Goal: Check status: Check status

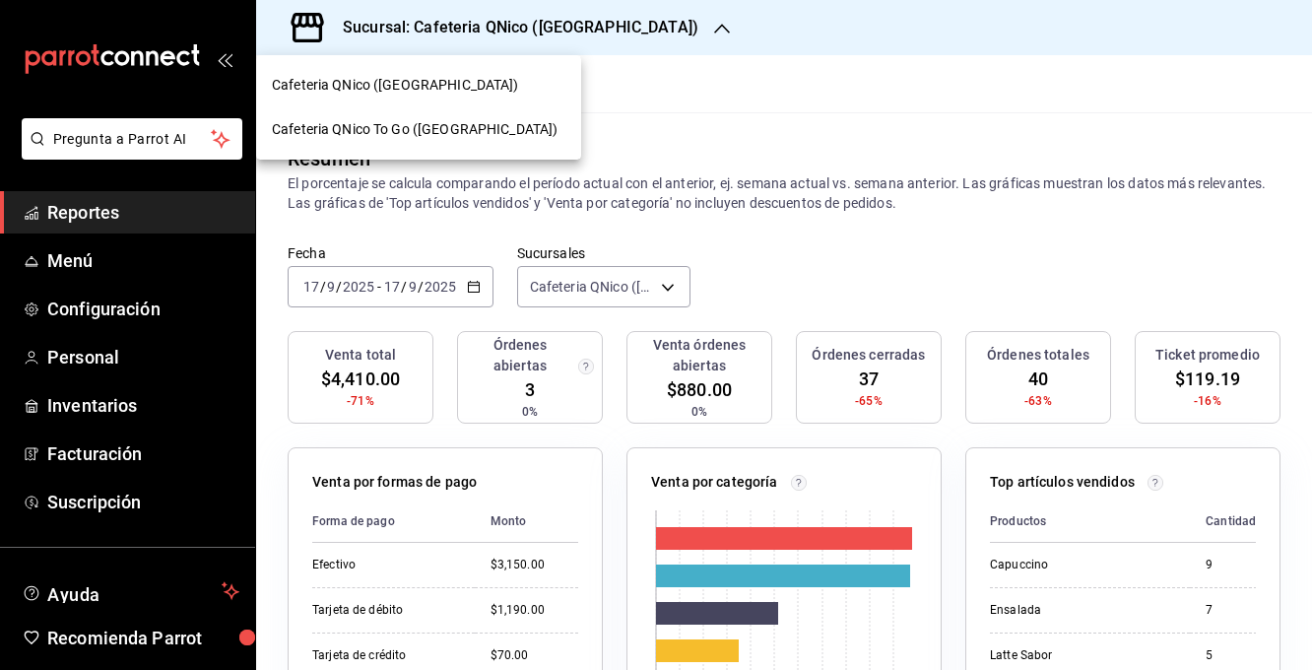
click at [444, 129] on span "Cafeteria QNico To Go ([GEOGRAPHIC_DATA])" at bounding box center [415, 129] width 286 height 21
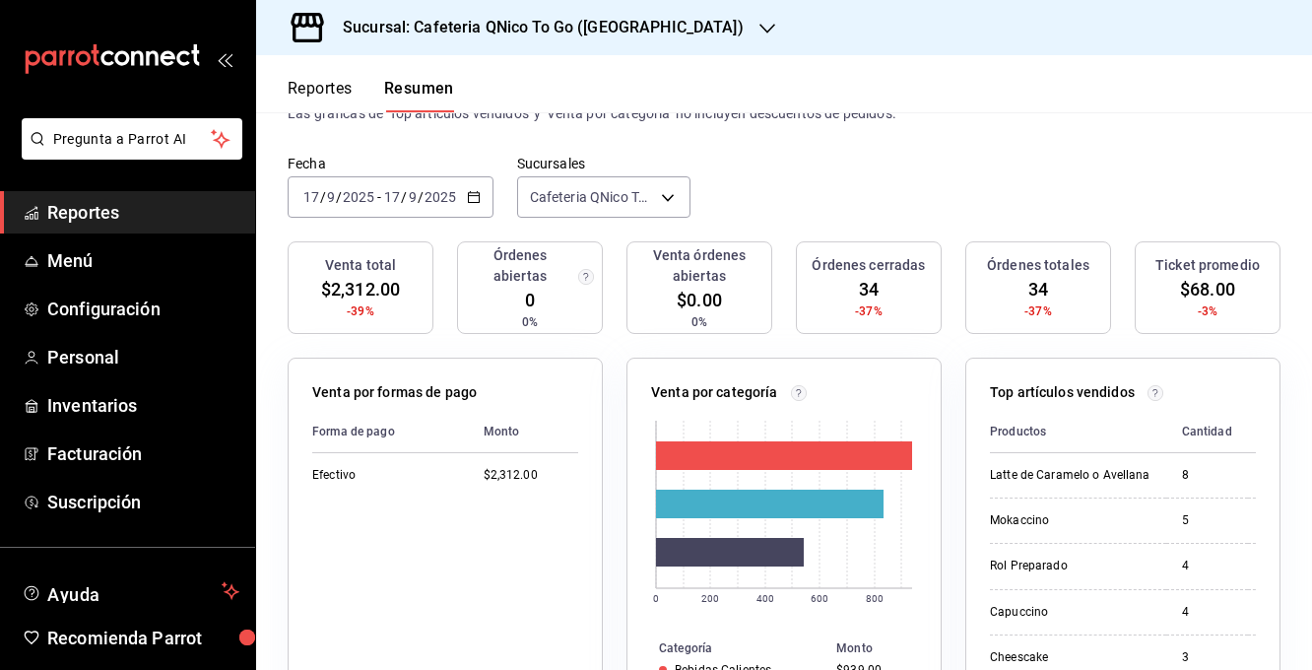
scroll to position [86, 0]
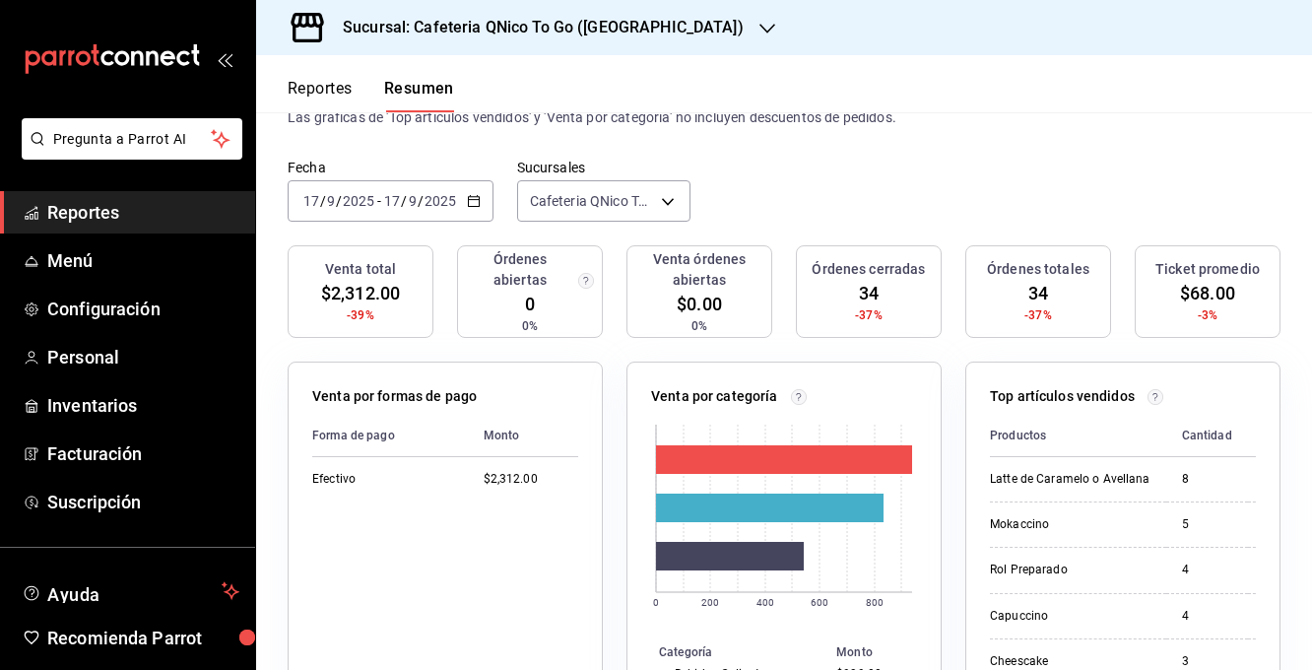
click at [480, 208] on div "2025-09-17 17 / 9 / 2025 - 2025-09-17 17 / 9 / 2025" at bounding box center [391, 200] width 206 height 41
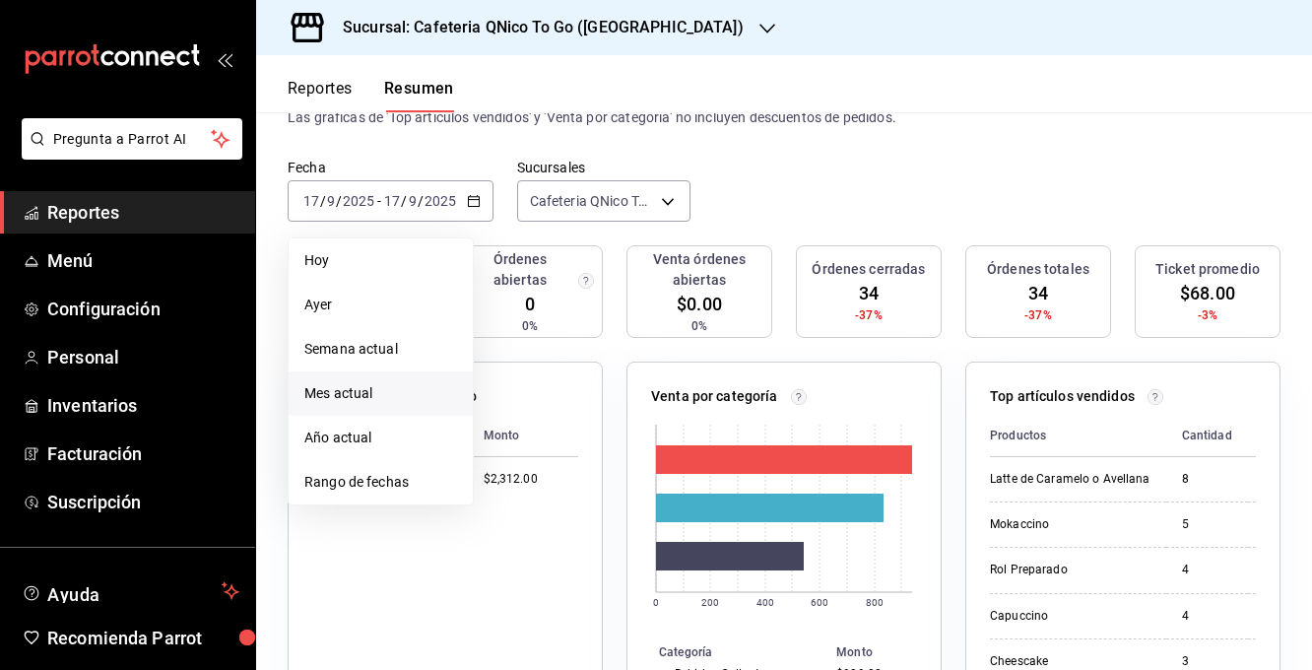
click at [361, 386] on span "Mes actual" at bounding box center [380, 393] width 153 height 21
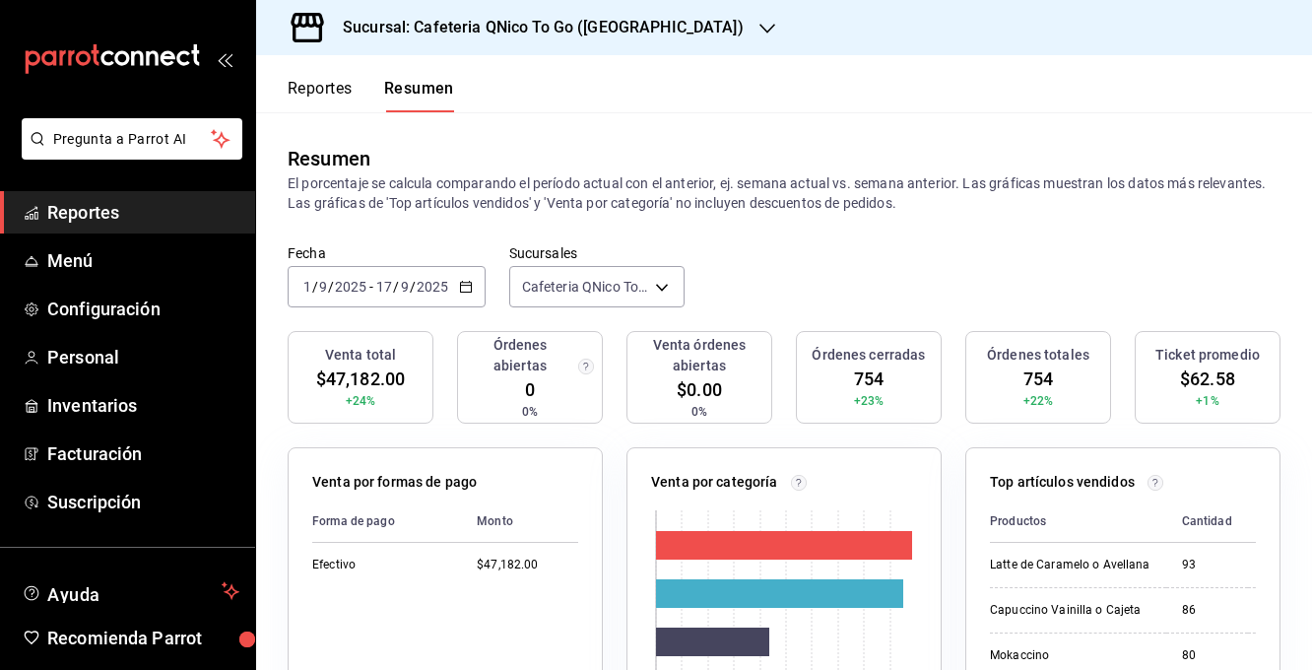
scroll to position [0, 0]
click at [428, 25] on h3 "Sucursal: Cafeteria QNico To Go (Puebla)" at bounding box center [535, 28] width 417 height 24
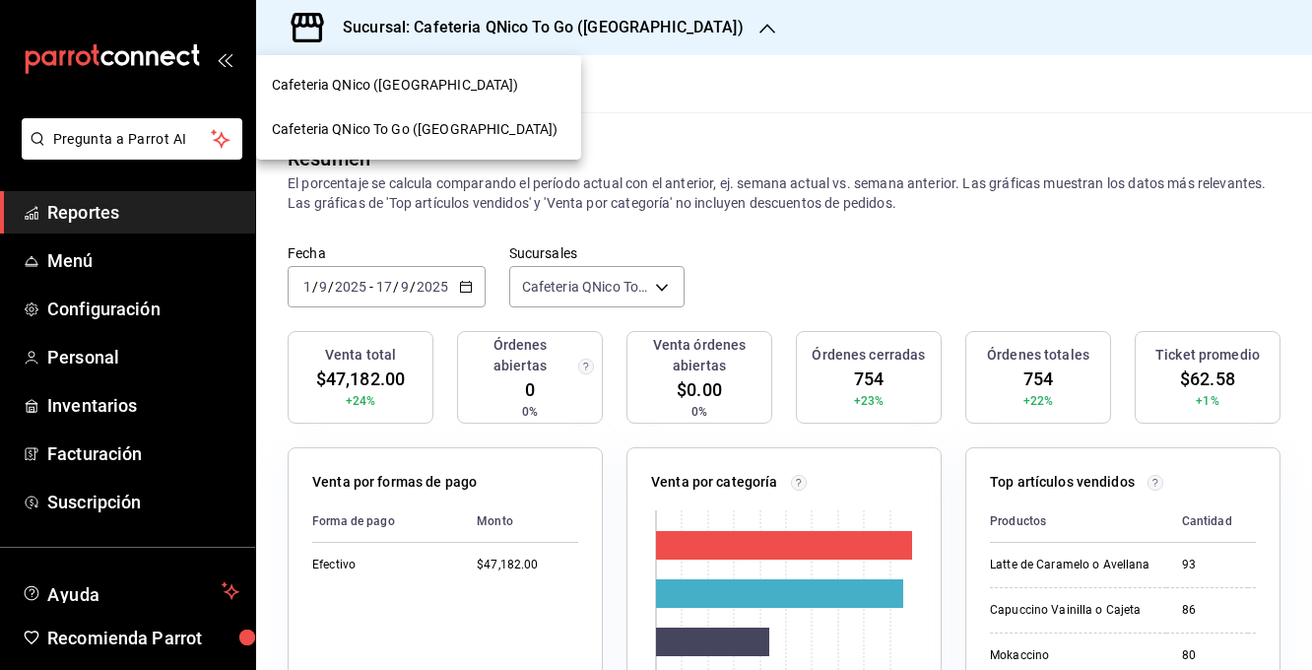
click at [696, 123] on div at bounding box center [656, 335] width 1312 height 670
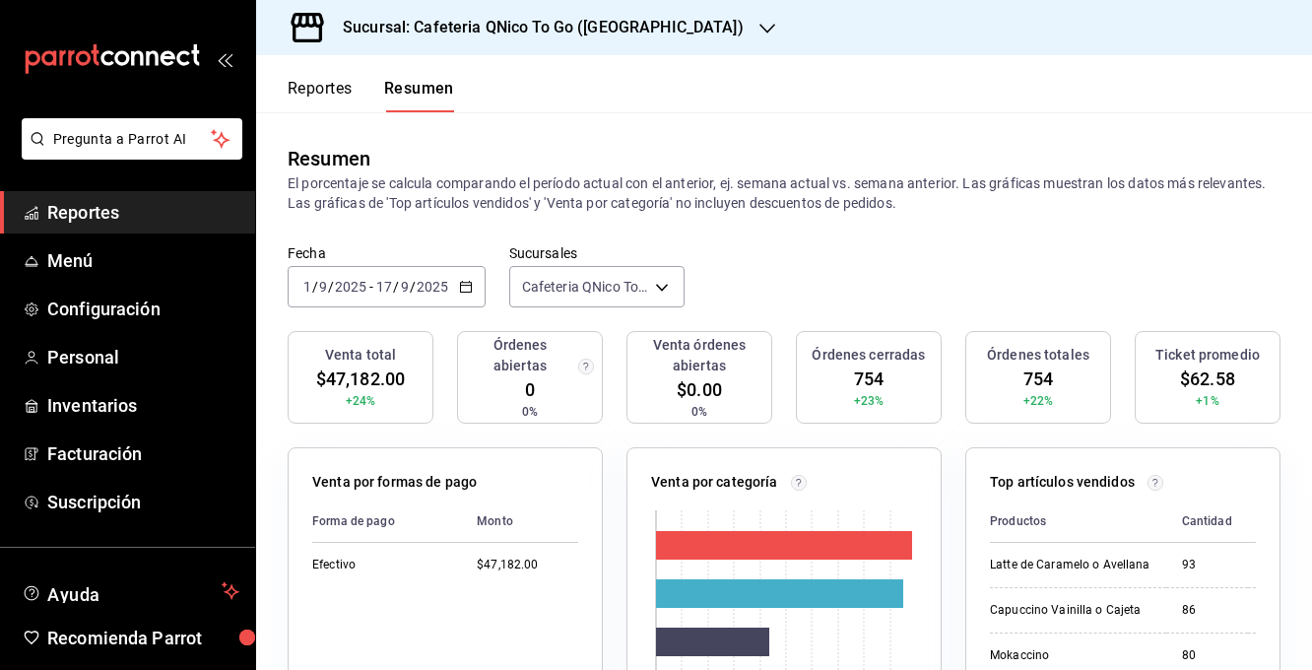
click at [328, 85] on button "Reportes" at bounding box center [320, 96] width 65 height 34
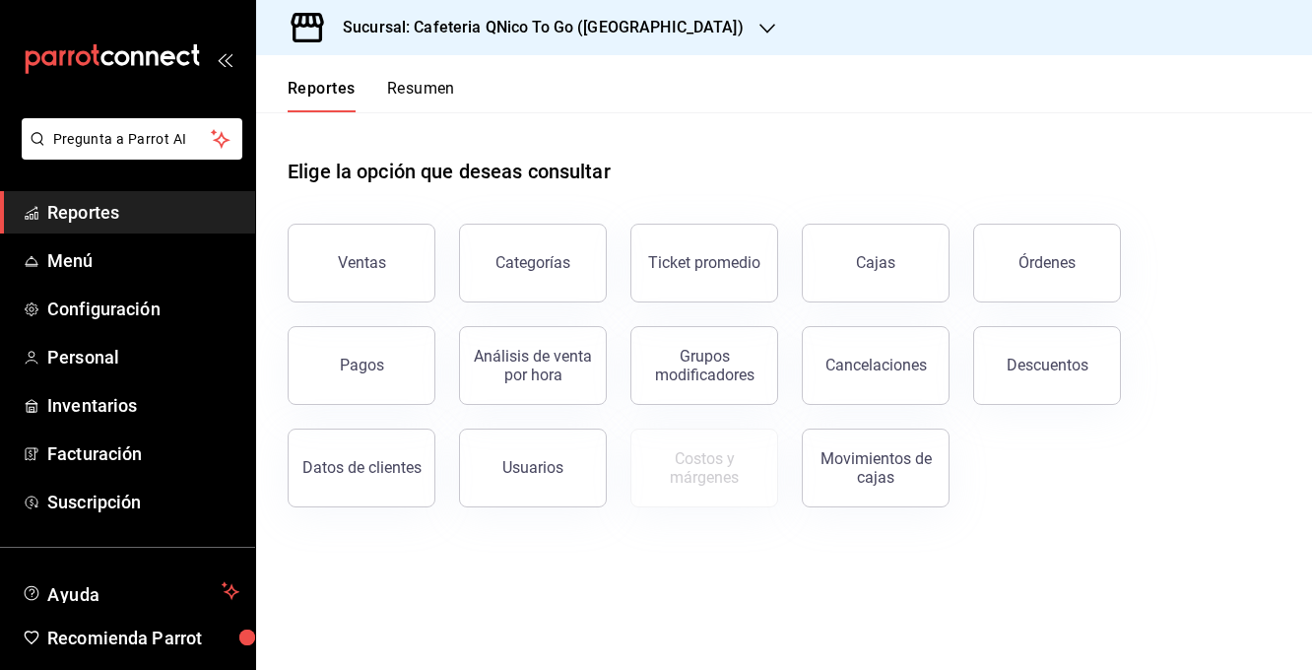
click at [424, 86] on button "Resumen" at bounding box center [421, 96] width 68 height 34
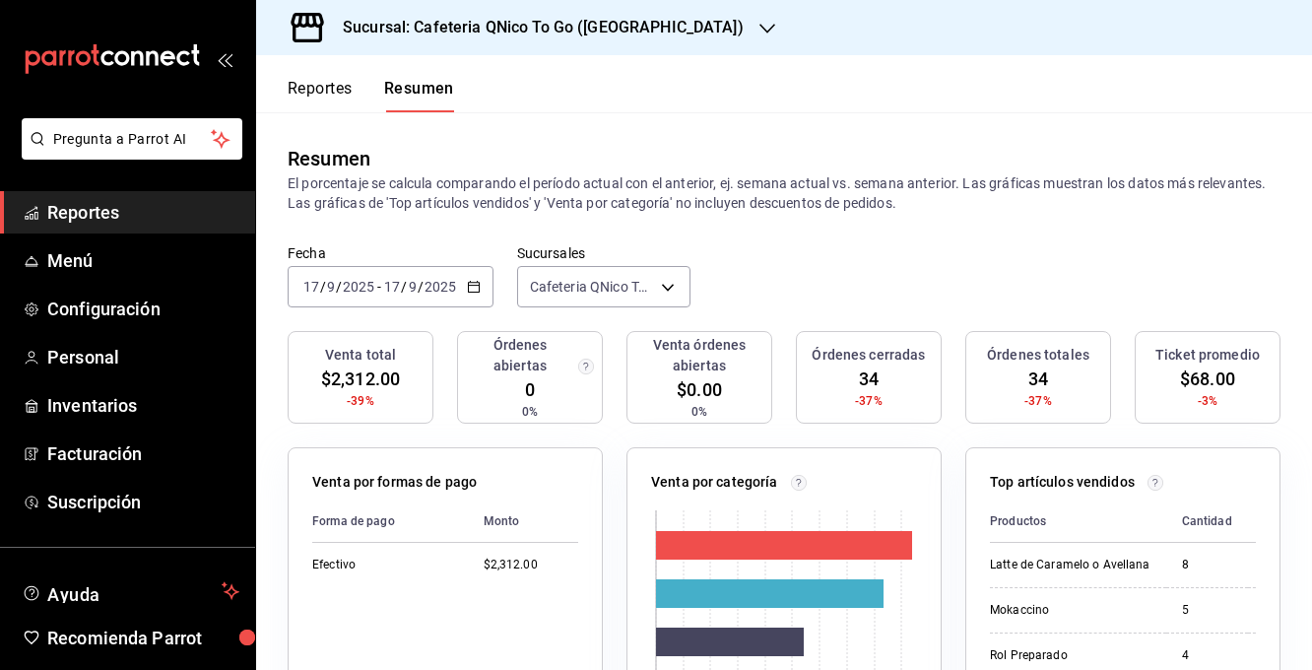
click at [370, 34] on h3 "Sucursal: Cafeteria QNico To Go (Puebla)" at bounding box center [535, 28] width 417 height 24
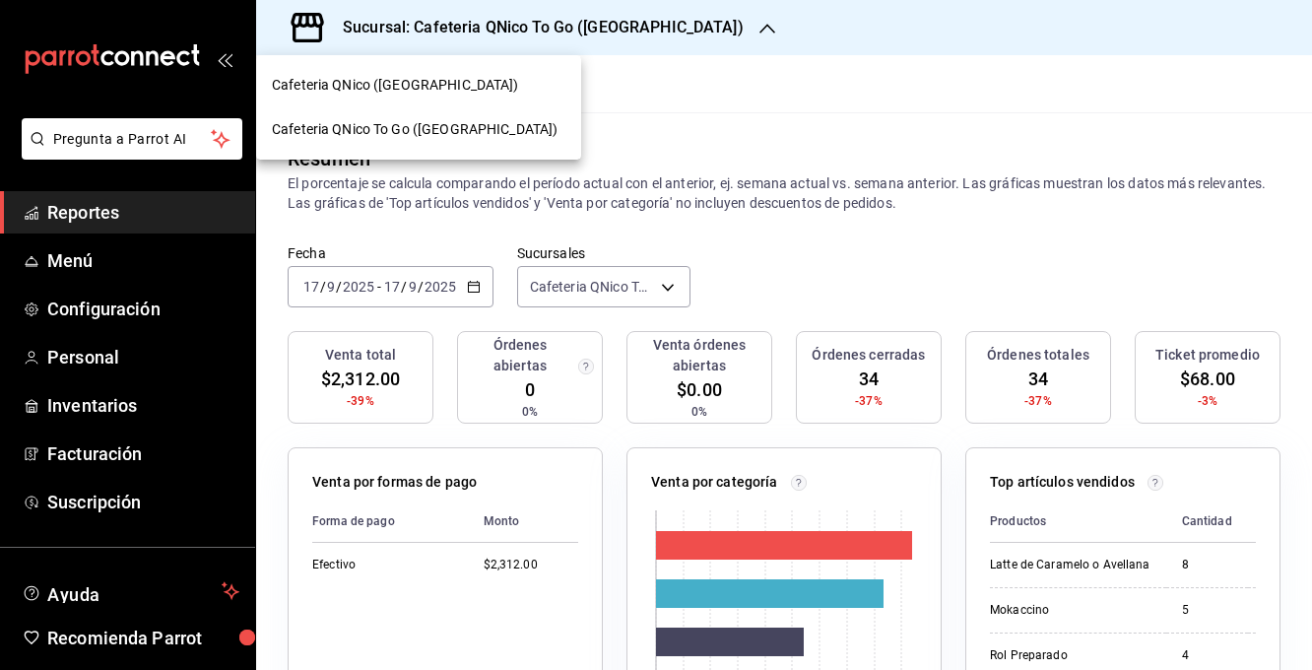
click at [344, 85] on span "Cafeteria QNico ([GEOGRAPHIC_DATA])" at bounding box center [395, 85] width 247 height 21
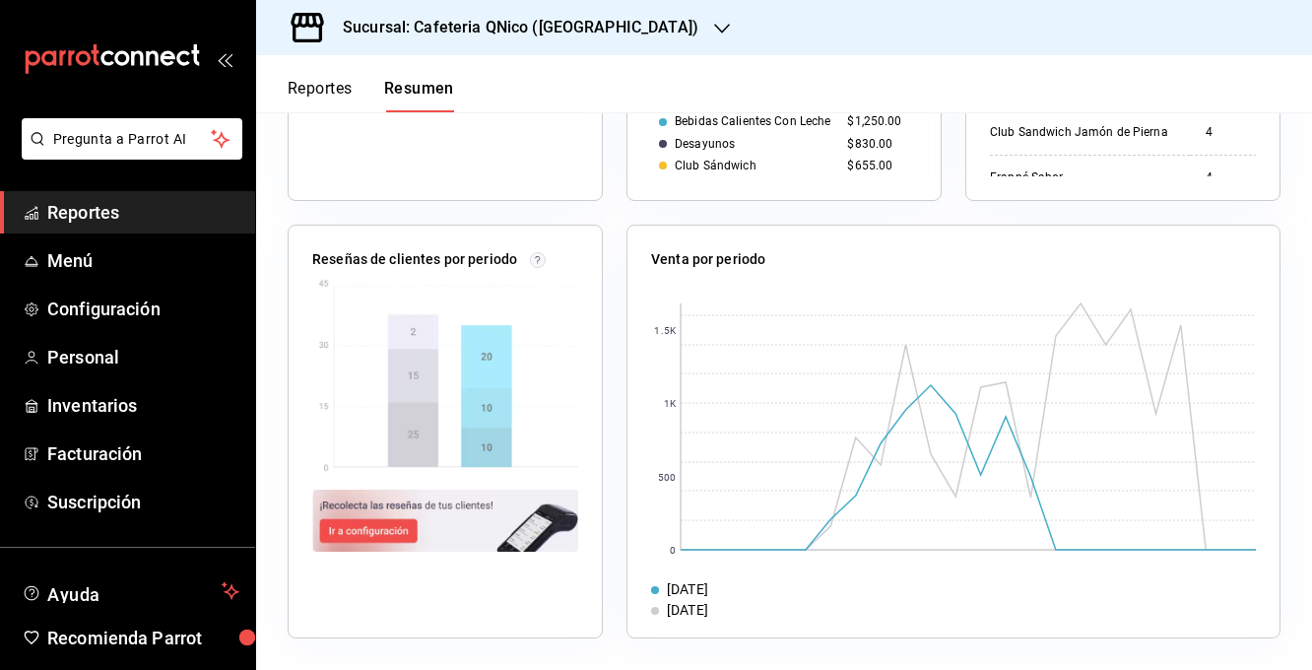
scroll to position [660, 0]
